Goal: Task Accomplishment & Management: Use online tool/utility

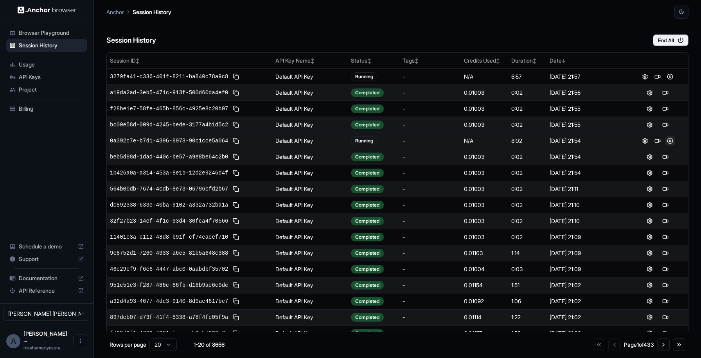
click at [667, 142] on button at bounding box center [669, 140] width 9 height 9
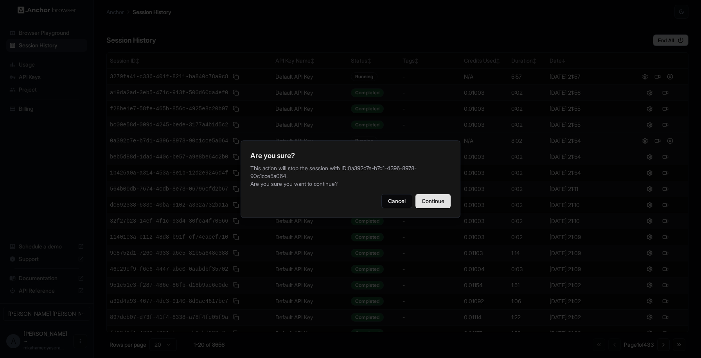
click at [435, 200] on button "Continue" at bounding box center [432, 201] width 35 height 14
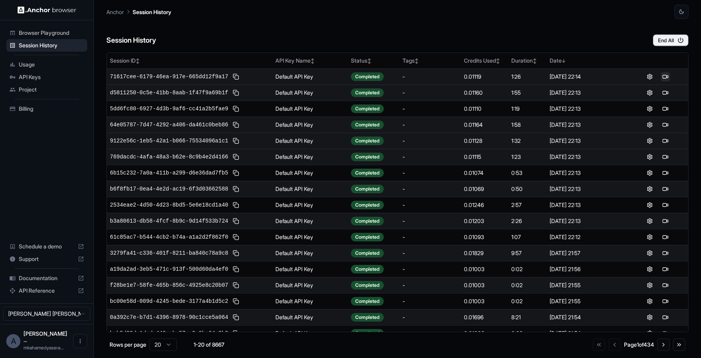
click at [662, 77] on button at bounding box center [665, 76] width 9 height 9
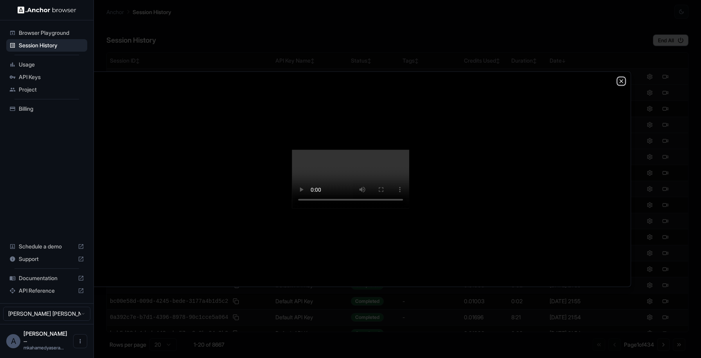
click at [622, 78] on icon "button" at bounding box center [621, 81] width 6 height 6
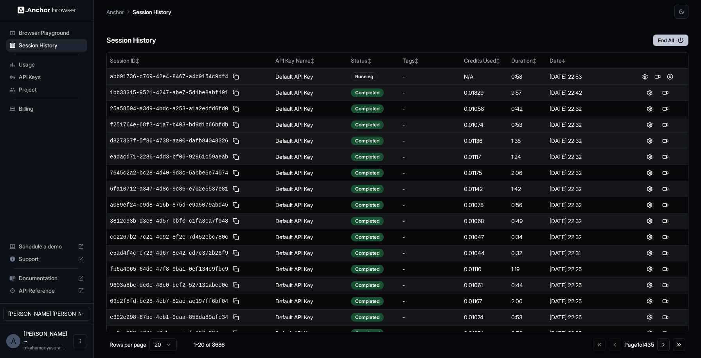
click at [669, 37] on button "End All" at bounding box center [671, 40] width 36 height 12
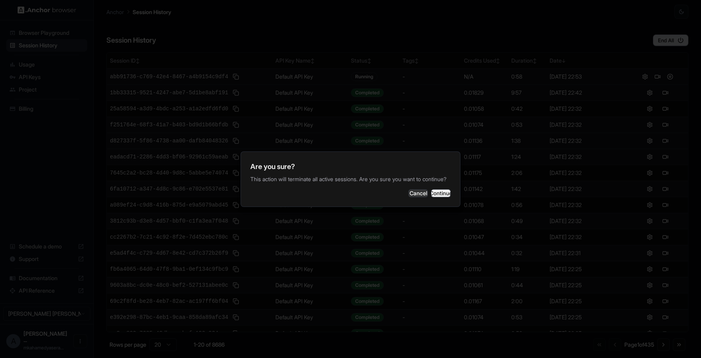
click at [431, 194] on button "Continue" at bounding box center [441, 193] width 20 height 8
